Goal: Information Seeking & Learning: Understand process/instructions

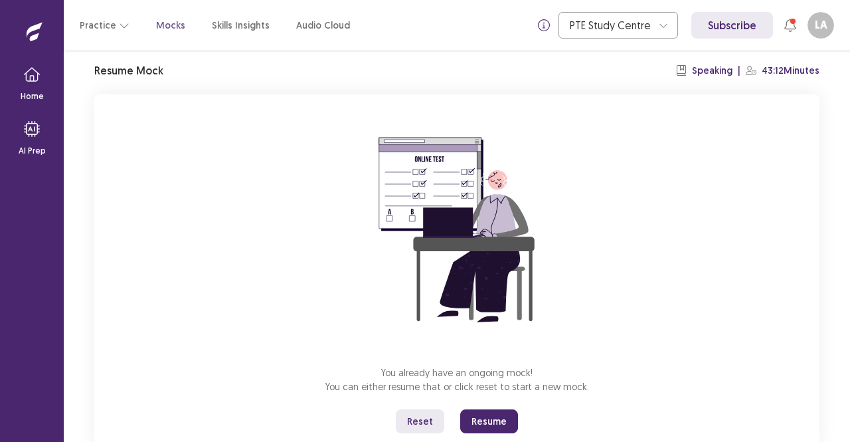
scroll to position [82, 0]
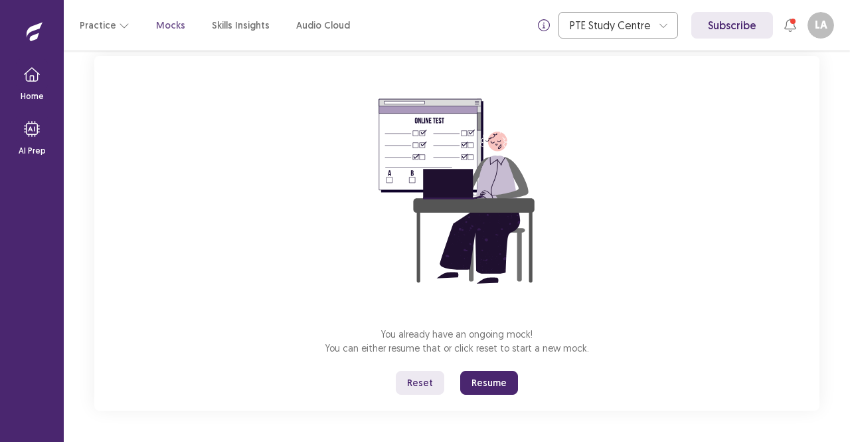
click at [490, 381] on button "Resume" at bounding box center [489, 383] width 58 height 24
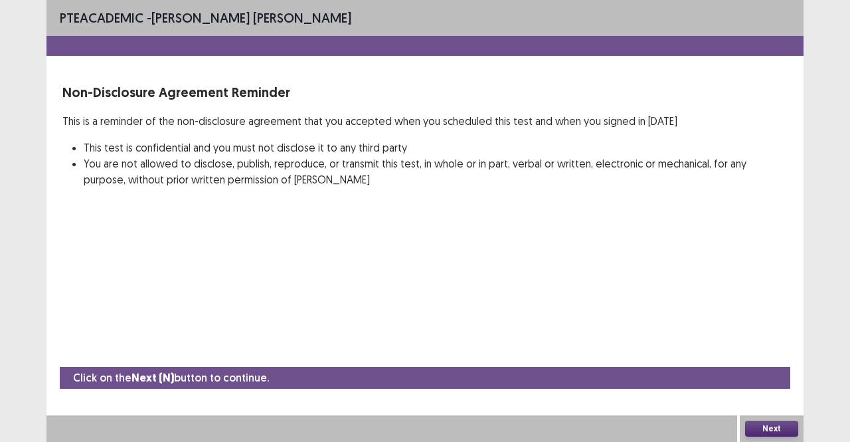
click at [762, 425] on button "Next" at bounding box center [771, 429] width 53 height 16
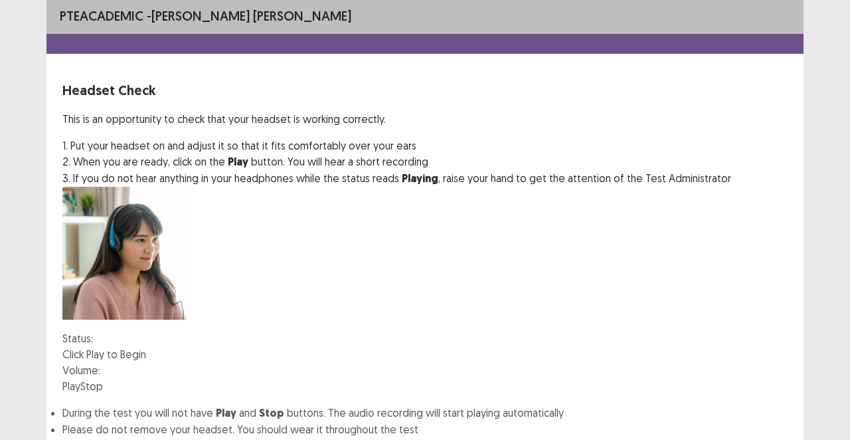
scroll to position [0, 0]
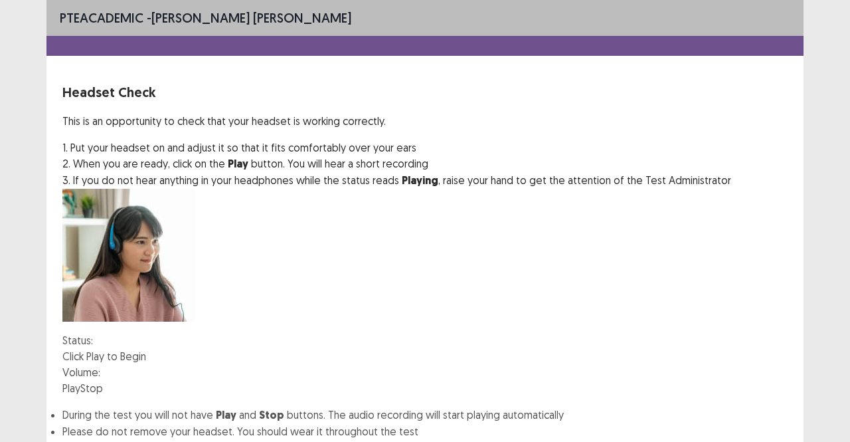
click at [76, 380] on button "Play" at bounding box center [71, 388] width 18 height 16
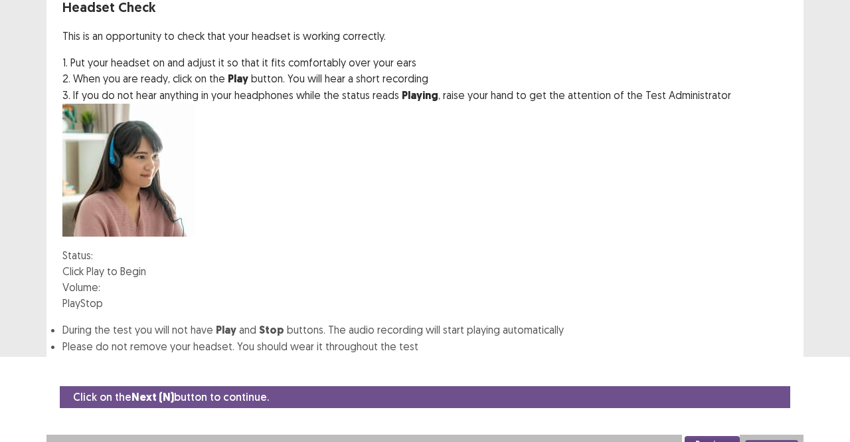
click at [772, 440] on button "Next" at bounding box center [771, 448] width 53 height 16
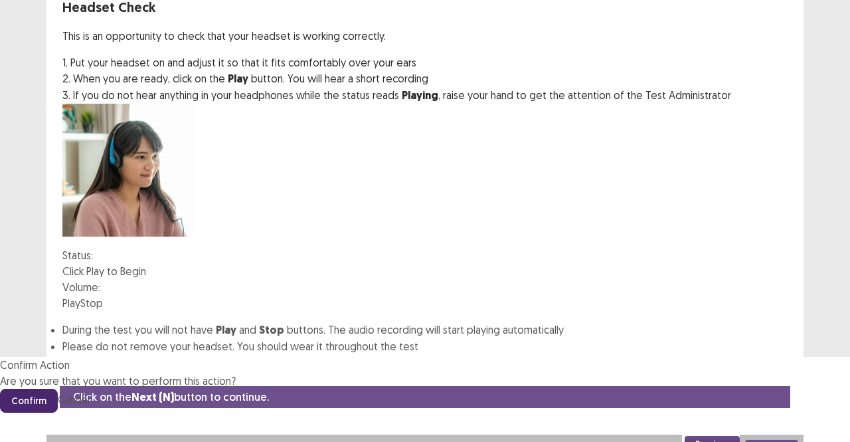
click at [58, 389] on button "Confirm" at bounding box center [29, 401] width 58 height 24
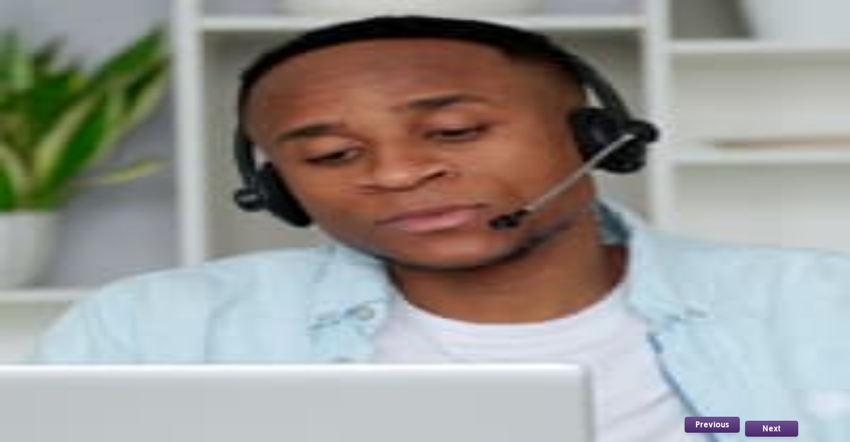
scroll to position [110, 0]
click at [465, 242] on div "Microphone Check This is an opportunity to check that your microphone is workin…" at bounding box center [424, 202] width 725 height 240
click at [82, 280] on button "Record" at bounding box center [79, 288] width 34 height 16
click at [159, 280] on button "Stop" at bounding box center [147, 288] width 23 height 16
click at [136, 280] on button "Playback" at bounding box center [116, 288] width 40 height 16
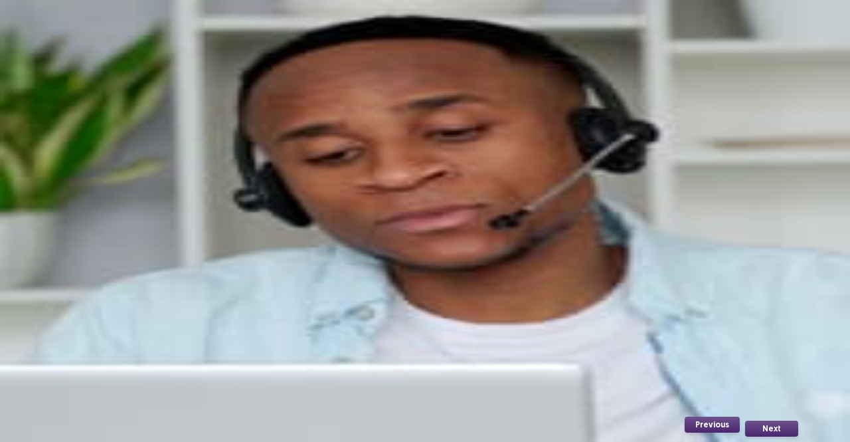
click at [769, 434] on button "Next" at bounding box center [771, 429] width 53 height 16
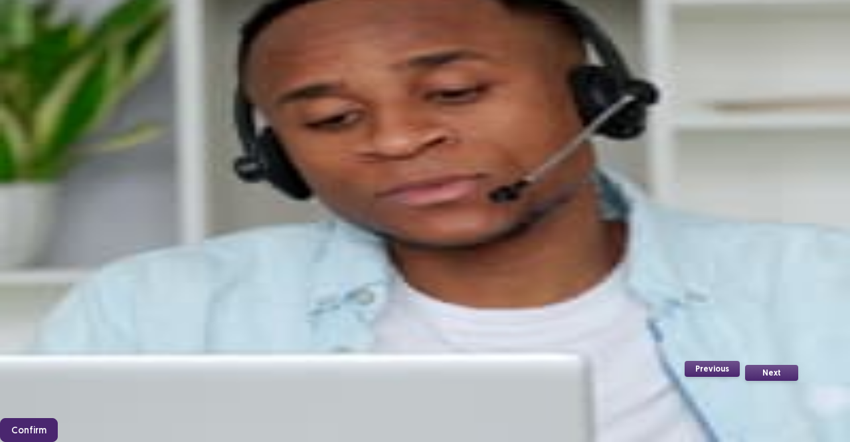
click at [58, 418] on button "Confirm" at bounding box center [29, 430] width 58 height 24
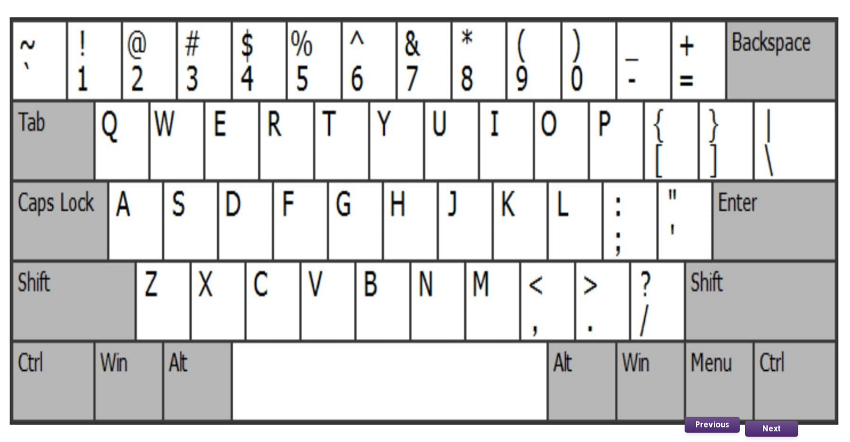
click at [784, 425] on button "Next" at bounding box center [771, 429] width 53 height 16
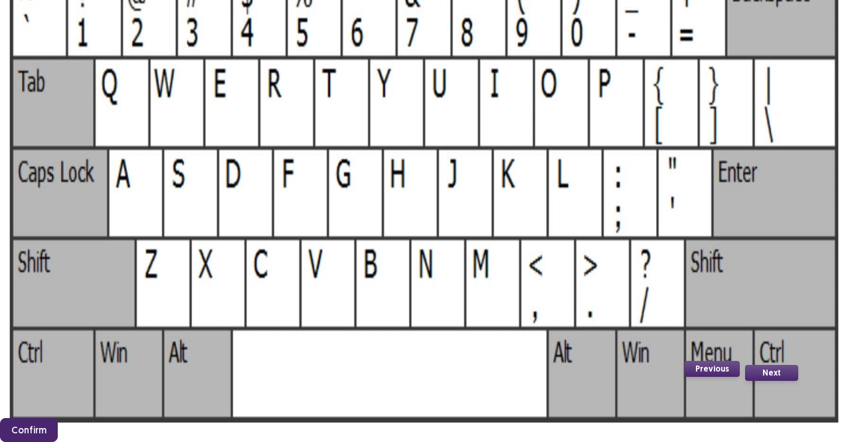
click at [58, 418] on button "Confirm" at bounding box center [29, 430] width 58 height 24
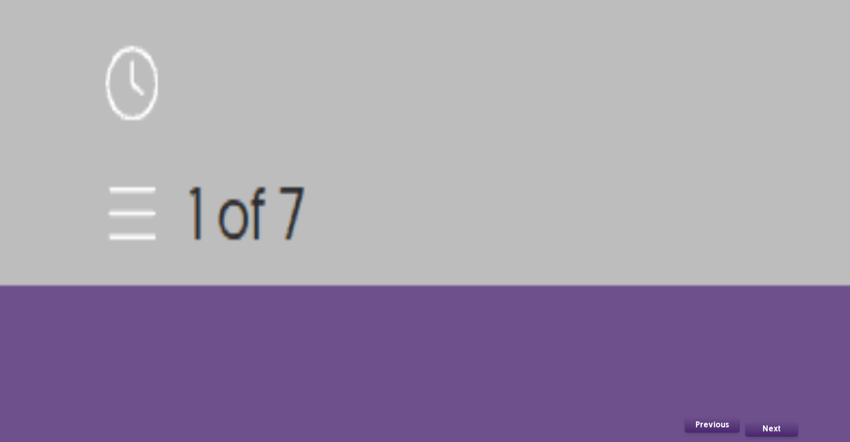
scroll to position [140, 0]
click at [773, 430] on button "Next" at bounding box center [771, 429] width 53 height 16
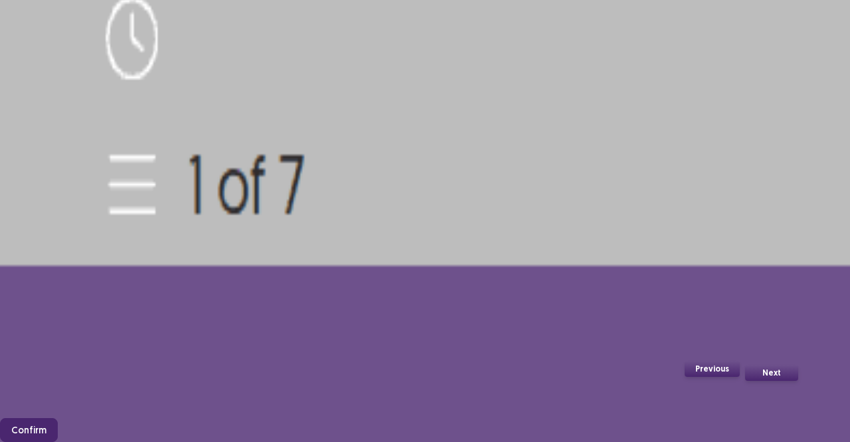
click at [58, 418] on button "Confirm" at bounding box center [29, 430] width 58 height 24
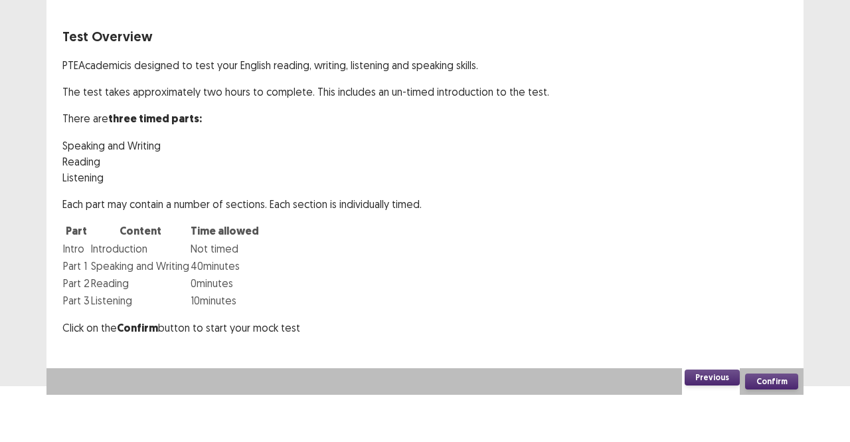
scroll to position [15, 0]
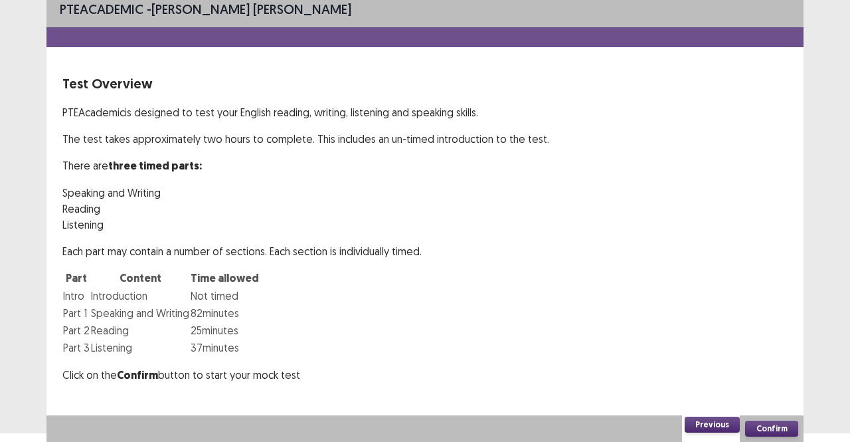
click at [764, 427] on button "Confirm" at bounding box center [771, 429] width 53 height 16
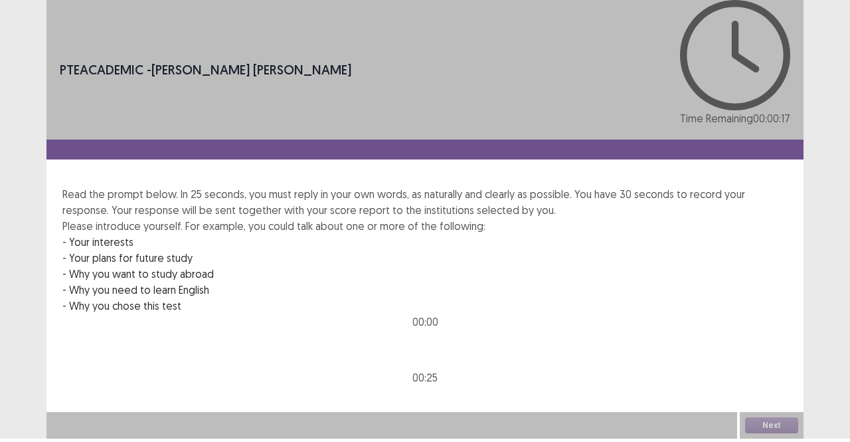
click at [765, 428] on div "Next" at bounding box center [772, 425] width 64 height 27
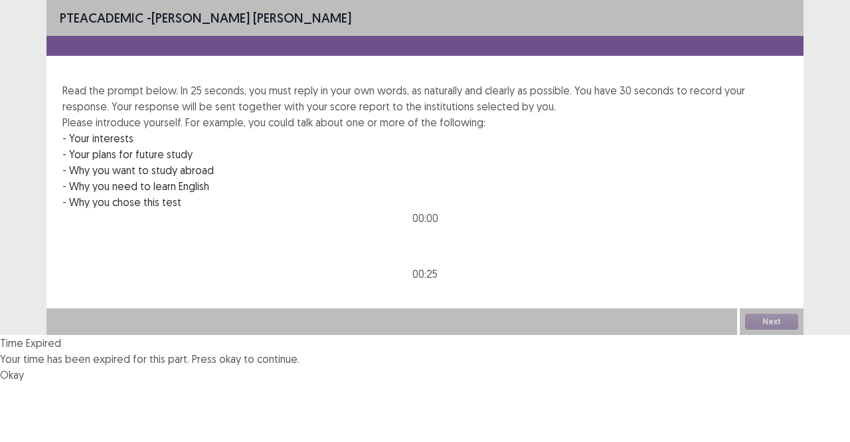
click at [24, 367] on button "Okay" at bounding box center [12, 375] width 24 height 16
click at [387, 162] on p "- Your plans for future study" at bounding box center [424, 154] width 725 height 16
